Goal: Task Accomplishment & Management: Use online tool/utility

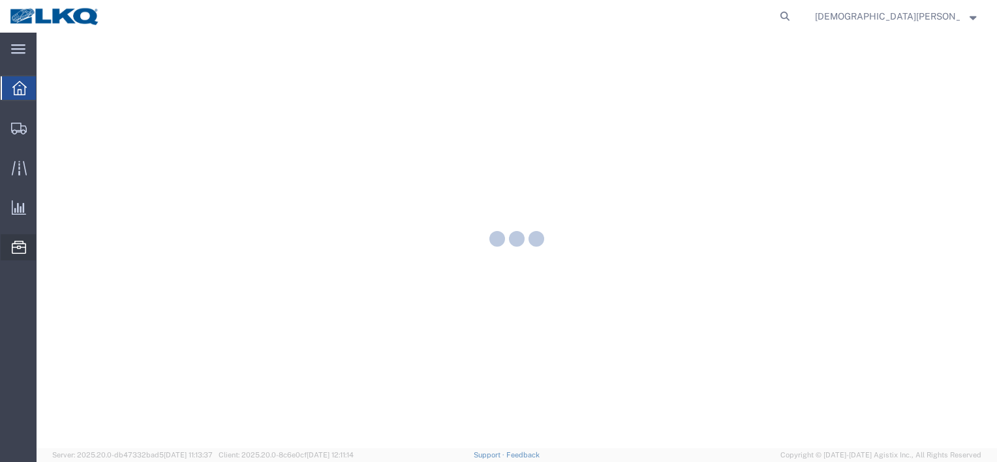
click at [23, 253] on icon at bounding box center [19, 247] width 14 height 13
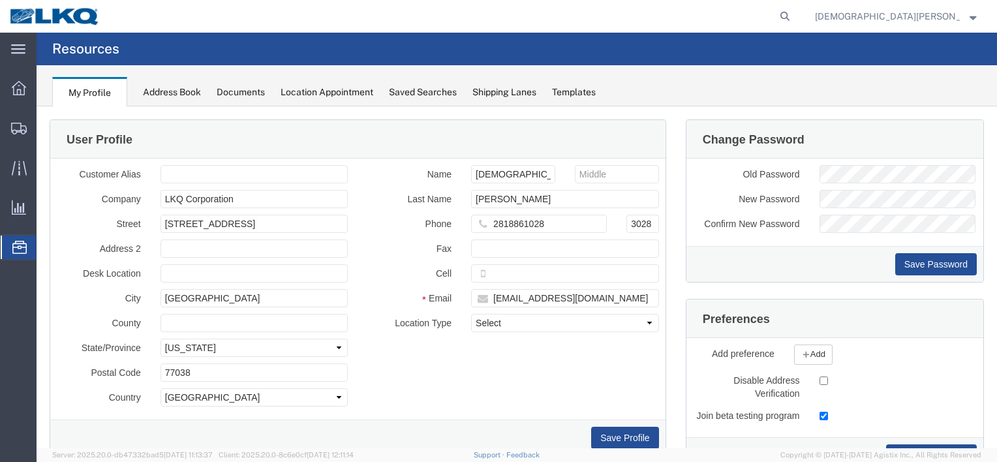
click at [0, 0] on span "Location Appointment" at bounding box center [0, 0] width 0 height 0
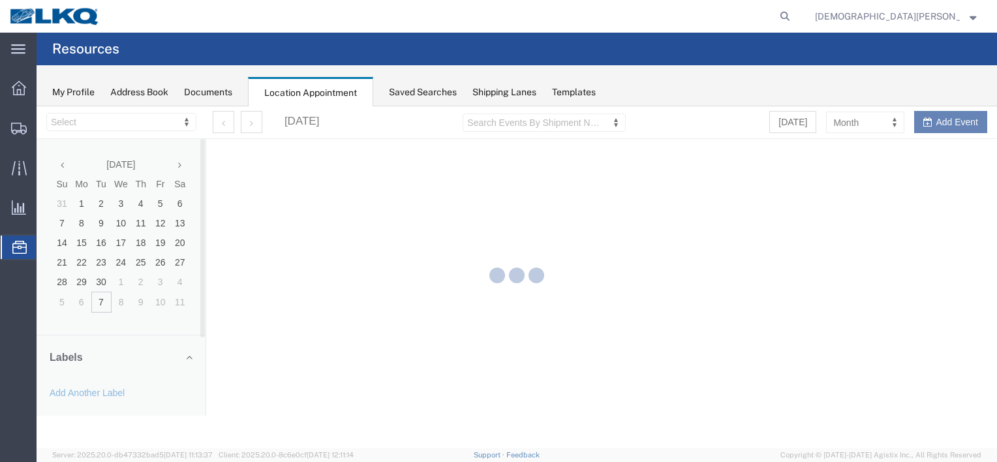
select select "27634"
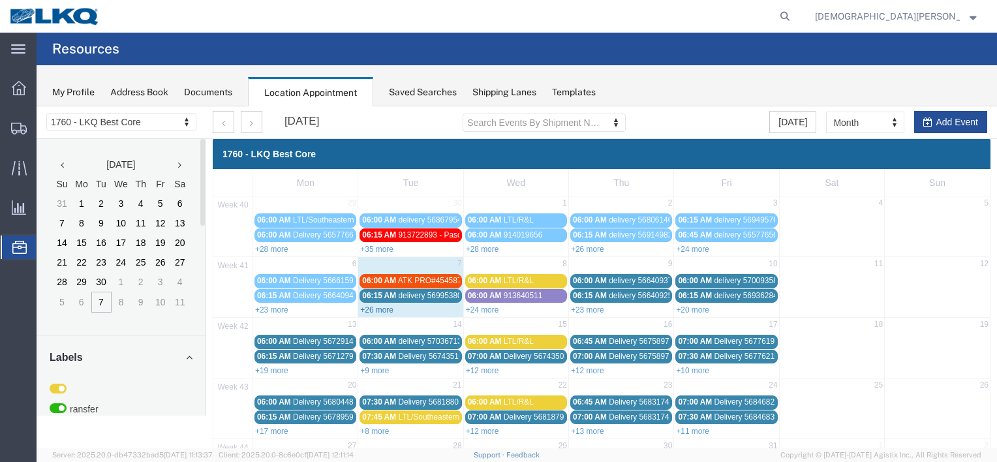
click at [379, 307] on link "+26 more" at bounding box center [376, 309] width 33 height 9
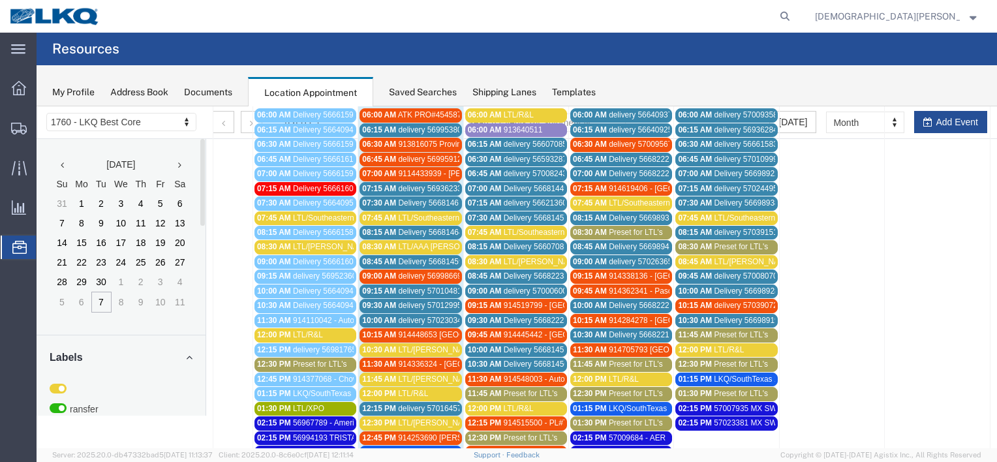
scroll to position [131, 0]
